Goal: Check status: Check status

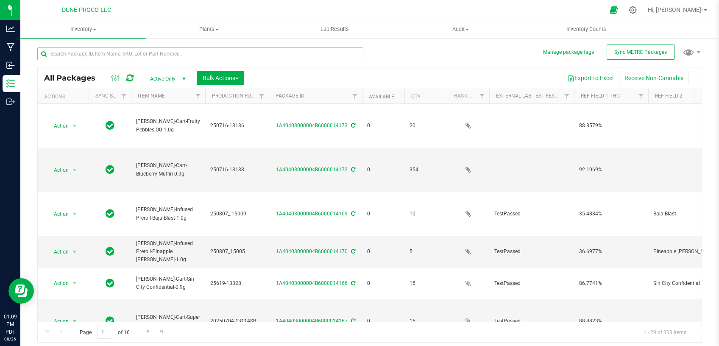
type input "[DATE]"
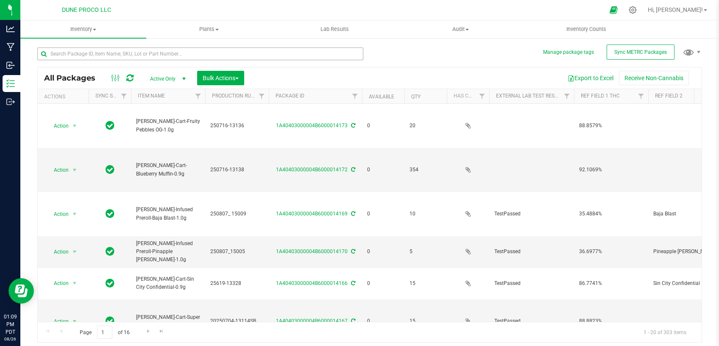
type input "[DATE]"
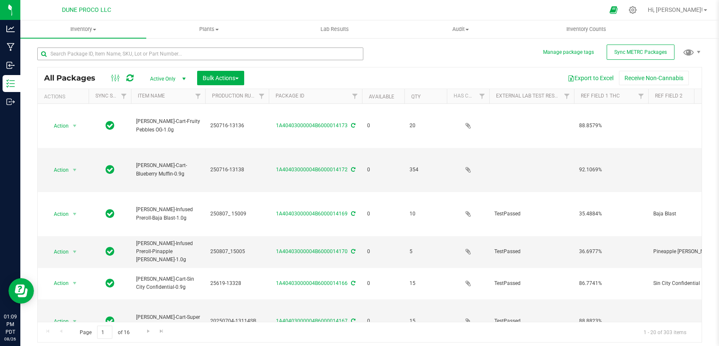
type input "[DATE]"
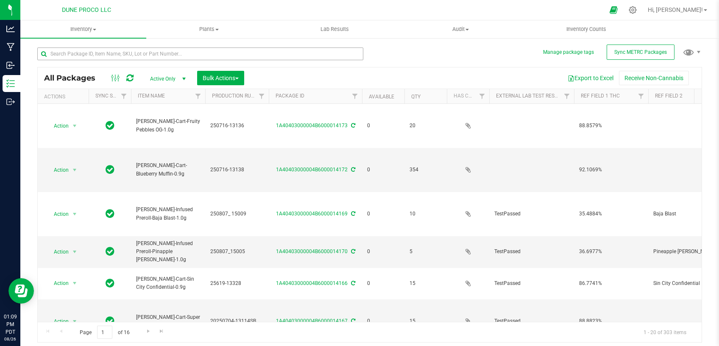
type input "[DATE]"
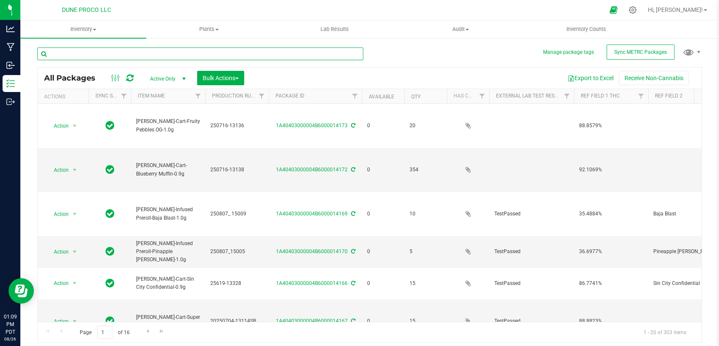
click at [159, 53] on input "text" at bounding box center [200, 53] width 326 height 13
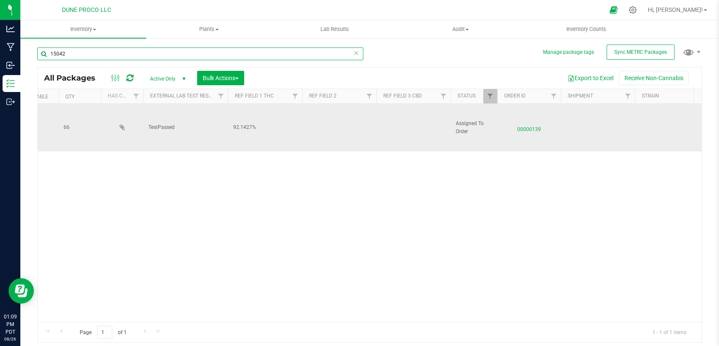
scroll to position [0, 346]
type input "15042"
click at [526, 128] on span "00000139" at bounding box center [528, 127] width 53 height 12
